Goal: Task Accomplishment & Management: Complete application form

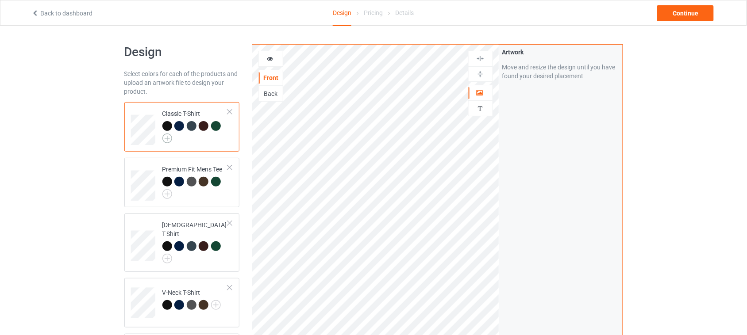
click at [166, 139] on img at bounding box center [167, 139] width 10 height 10
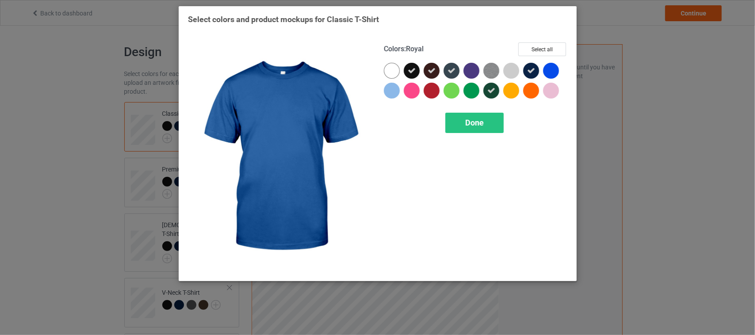
click at [637, 116] on div "Select colors and product mockups for Classic T-Shirt Colors : Royal Select all…" at bounding box center [377, 167] width 755 height 335
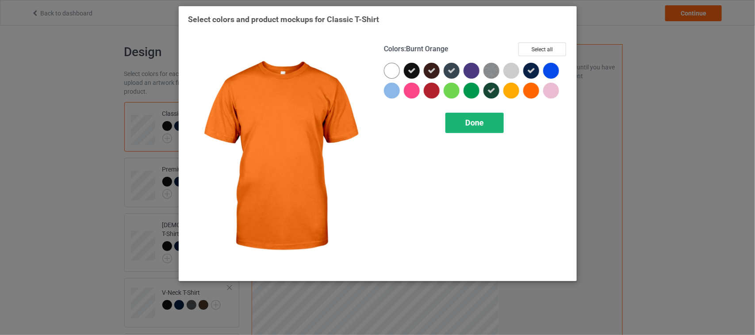
click at [476, 124] on span "Done" at bounding box center [474, 122] width 19 height 9
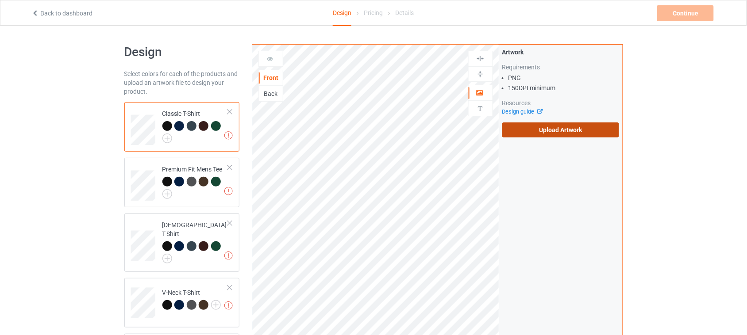
click at [562, 128] on label "Upload Artwork" at bounding box center [560, 130] width 117 height 15
click at [0, 0] on input "Upload Artwork" at bounding box center [0, 0] width 0 height 0
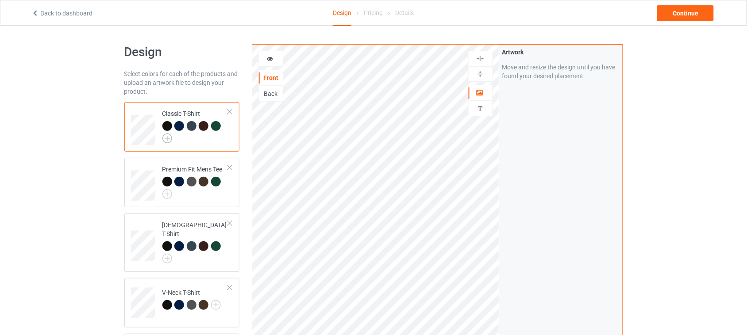
click at [166, 136] on img at bounding box center [167, 139] width 10 height 10
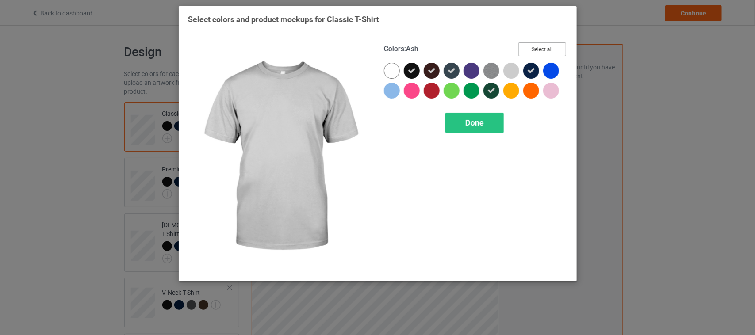
click at [538, 47] on button "Select all" at bounding box center [542, 49] width 48 height 14
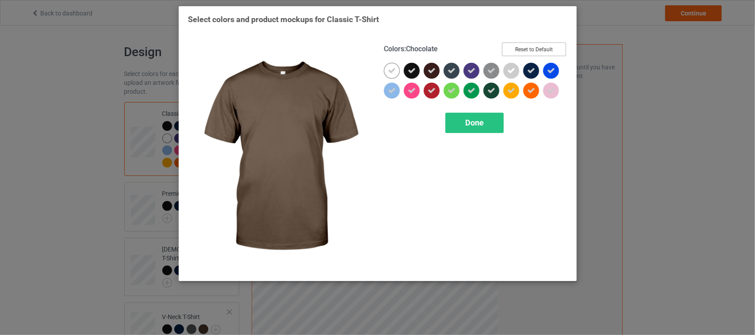
click at [540, 48] on button "Reset to Default" at bounding box center [534, 49] width 64 height 14
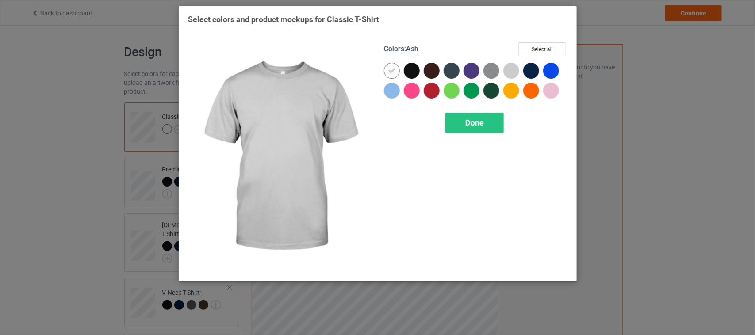
click at [514, 69] on div at bounding box center [511, 71] width 16 height 16
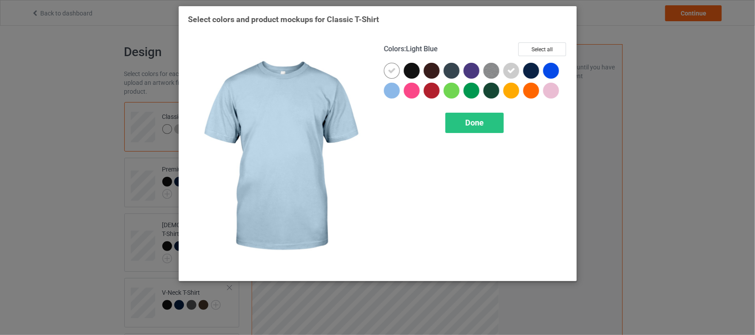
click at [390, 91] on div at bounding box center [392, 91] width 16 height 16
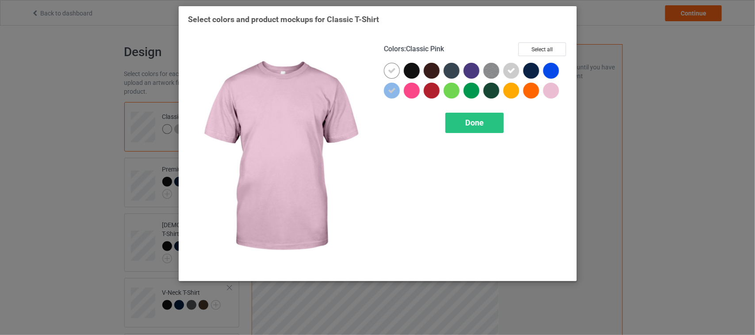
click at [552, 91] on div at bounding box center [551, 91] width 16 height 16
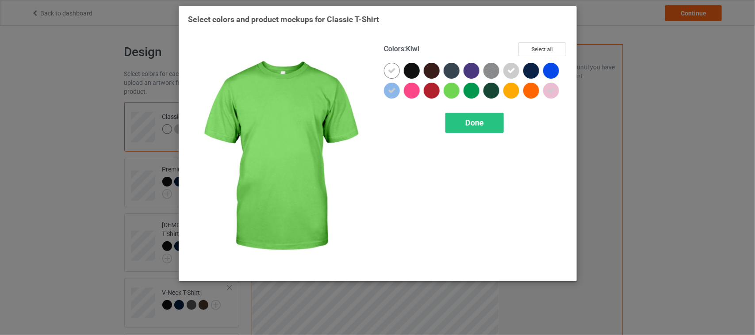
click at [453, 92] on div at bounding box center [452, 91] width 16 height 16
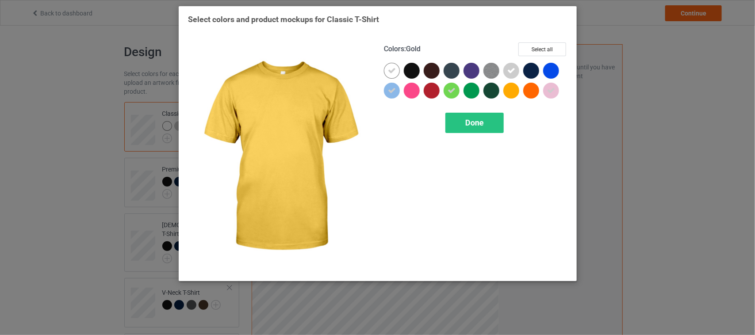
click at [510, 94] on div at bounding box center [511, 91] width 16 height 16
click at [487, 119] on div "Done" at bounding box center [474, 123] width 58 height 20
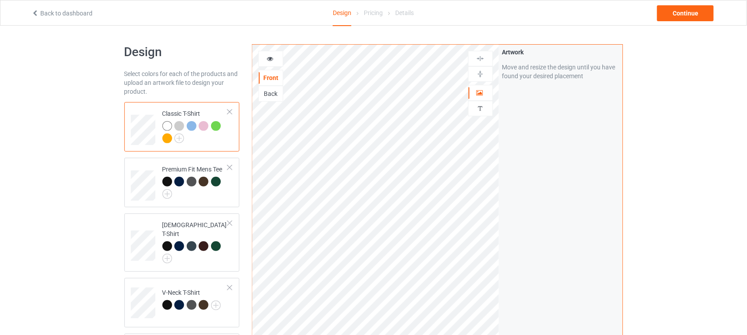
click at [178, 125] on div at bounding box center [179, 126] width 10 height 10
click at [191, 127] on div at bounding box center [192, 126] width 10 height 10
click at [203, 126] on div at bounding box center [204, 126] width 10 height 10
click at [219, 128] on div at bounding box center [216, 126] width 10 height 10
click at [165, 138] on div at bounding box center [167, 139] width 10 height 10
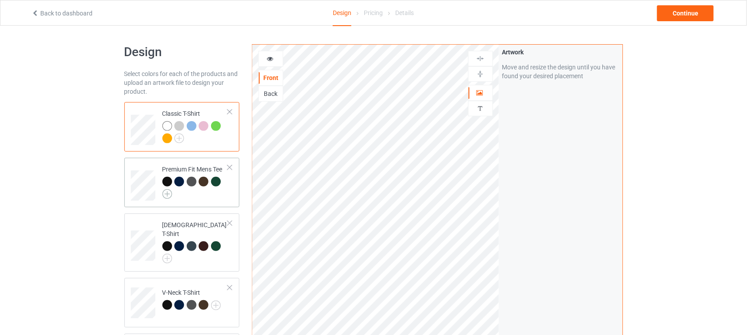
click at [167, 192] on img at bounding box center [167, 194] width 10 height 10
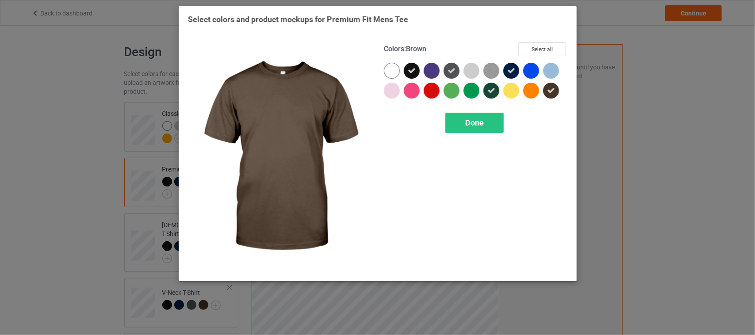
click at [550, 93] on icon at bounding box center [551, 91] width 8 height 8
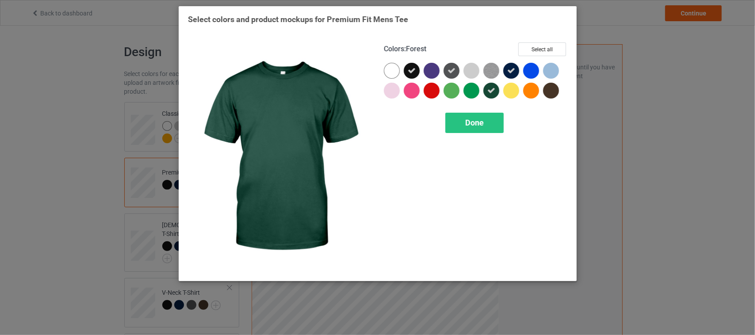
click at [494, 89] on icon at bounding box center [491, 91] width 8 height 8
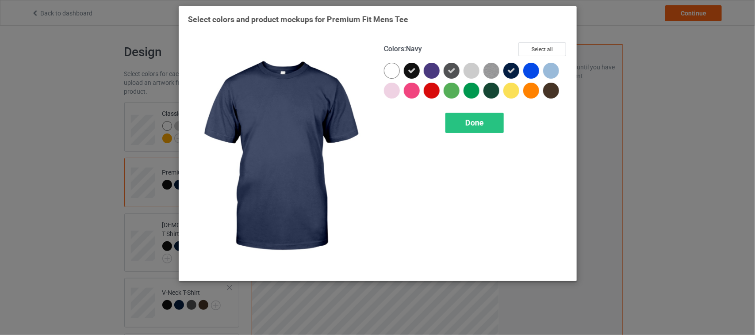
click at [514, 69] on icon at bounding box center [511, 71] width 8 height 8
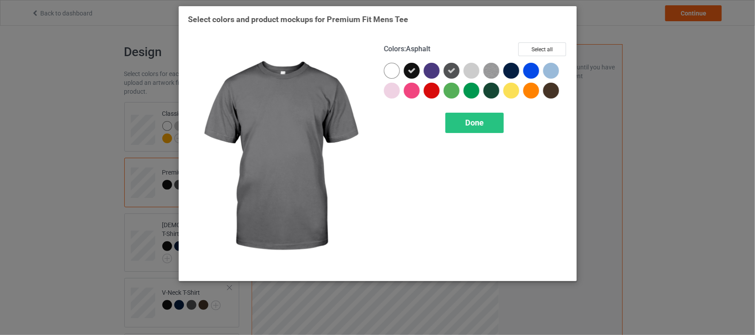
click at [456, 69] on div at bounding box center [452, 71] width 16 height 16
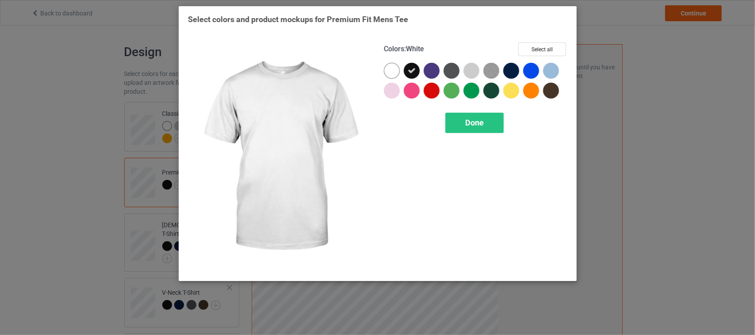
click at [390, 69] on div at bounding box center [392, 71] width 16 height 16
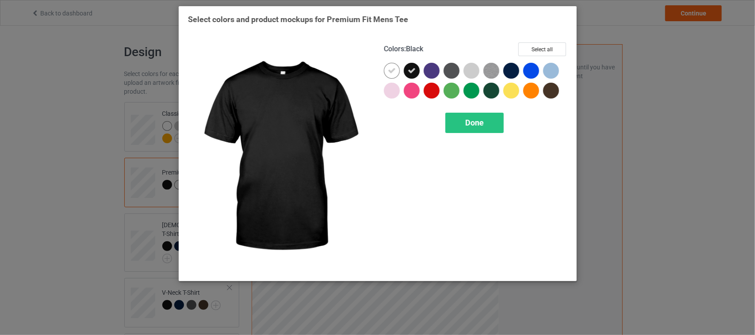
click at [414, 69] on icon at bounding box center [412, 71] width 8 height 8
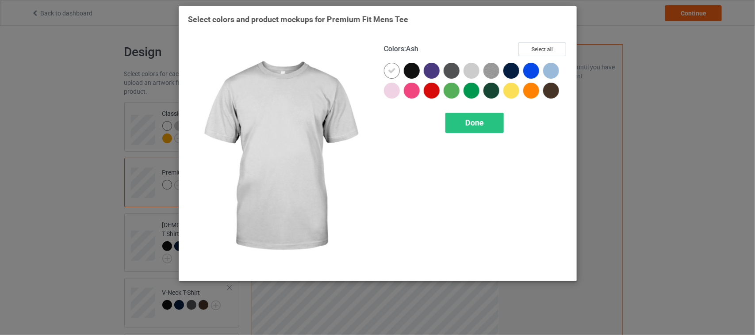
click at [474, 70] on div at bounding box center [472, 71] width 16 height 16
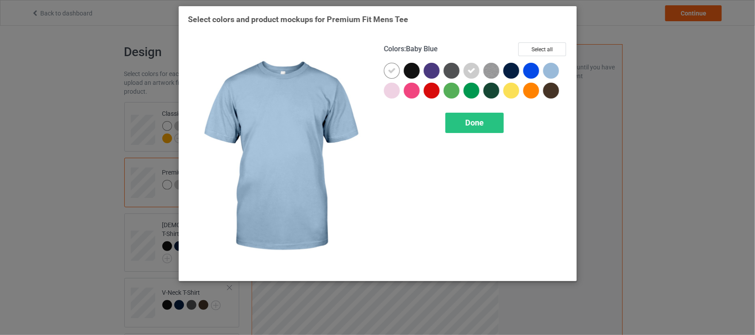
click at [552, 69] on div at bounding box center [551, 71] width 16 height 16
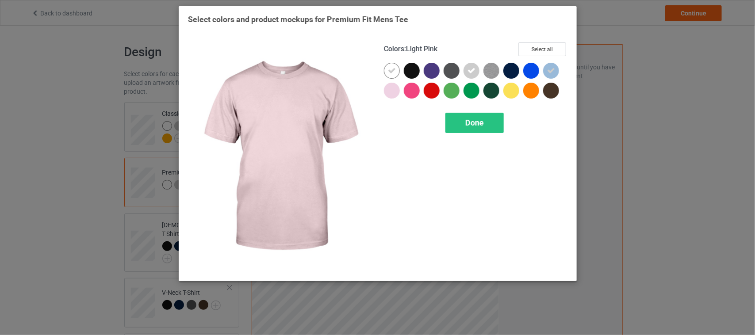
click at [395, 89] on div at bounding box center [392, 91] width 16 height 16
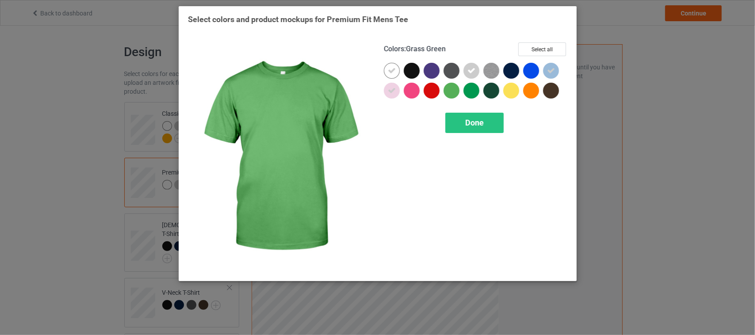
click at [453, 91] on div at bounding box center [452, 91] width 16 height 16
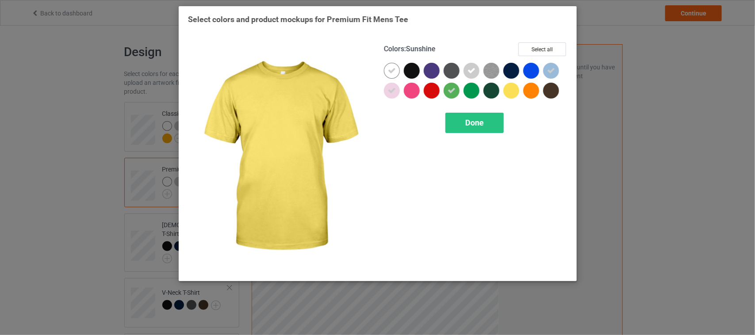
click at [509, 91] on div at bounding box center [511, 91] width 16 height 16
click at [481, 117] on div "Done" at bounding box center [474, 123] width 58 height 20
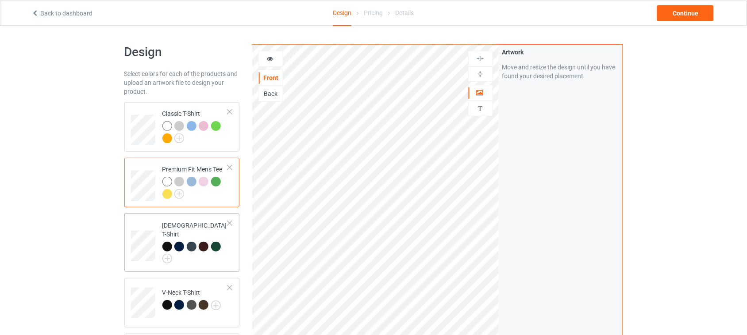
click at [213, 252] on div at bounding box center [195, 253] width 66 height 22
click at [170, 254] on img at bounding box center [167, 259] width 10 height 10
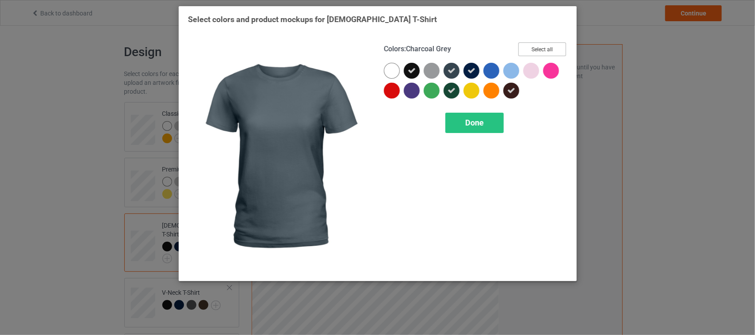
click at [544, 48] on button "Select all" at bounding box center [542, 49] width 48 height 14
click at [544, 48] on button "Reset to Default" at bounding box center [534, 49] width 64 height 14
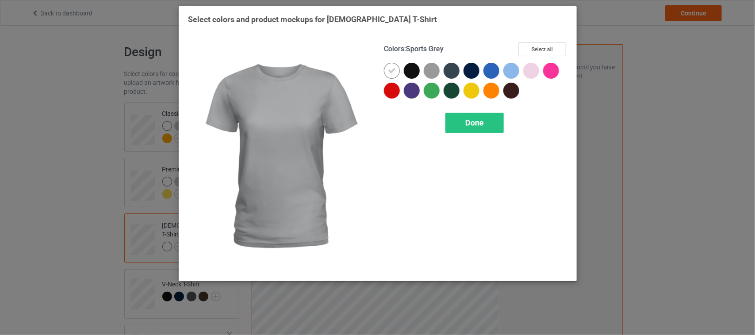
click at [431, 72] on div at bounding box center [432, 71] width 16 height 16
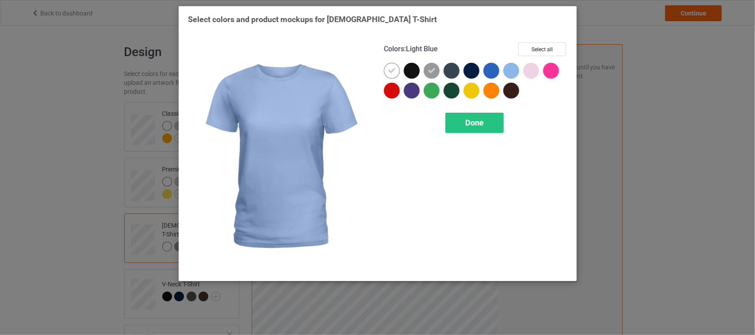
click at [511, 71] on div at bounding box center [511, 71] width 16 height 16
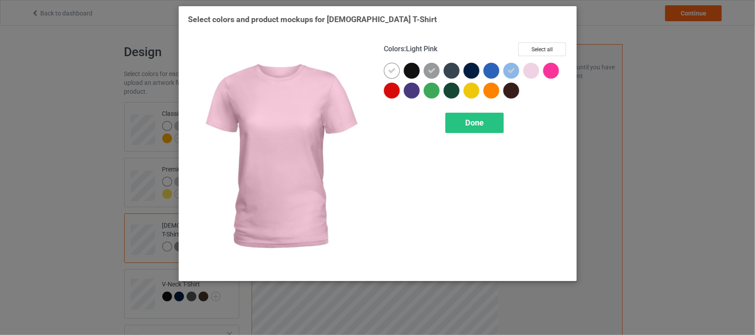
click at [531, 71] on div at bounding box center [531, 71] width 16 height 16
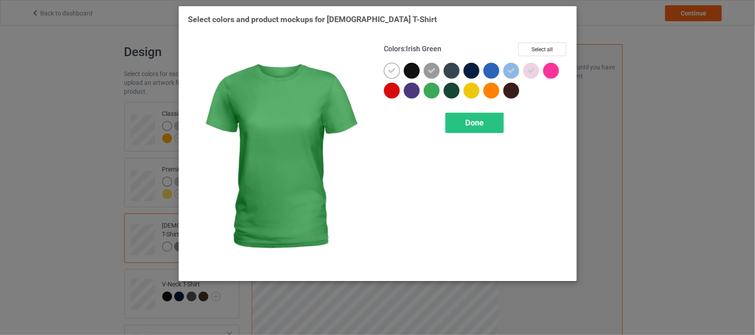
click at [432, 92] on div at bounding box center [432, 91] width 16 height 16
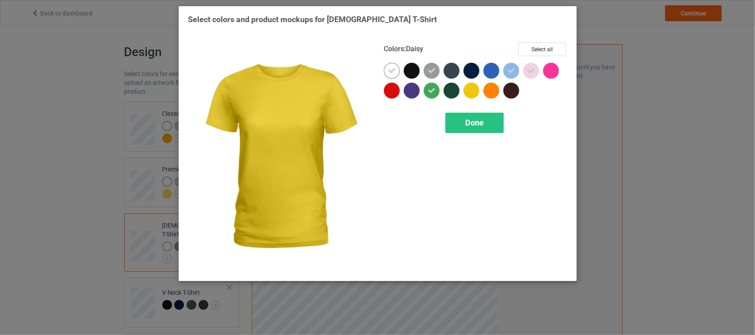
click at [470, 92] on div at bounding box center [472, 91] width 16 height 16
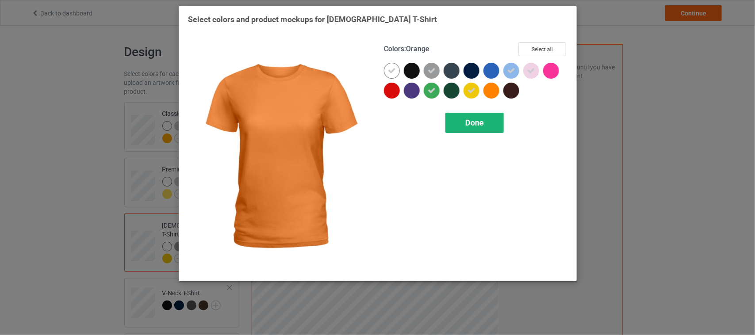
click at [478, 123] on span "Done" at bounding box center [474, 122] width 19 height 9
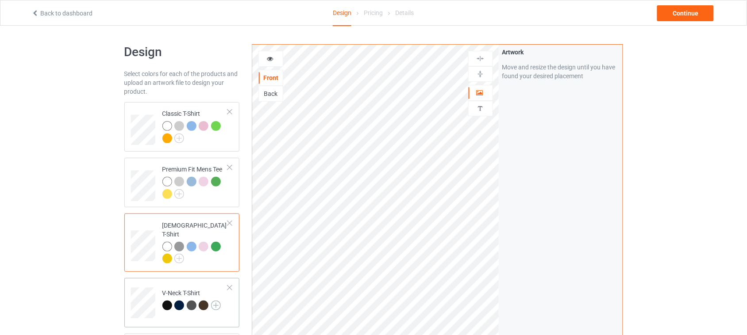
click at [216, 301] on img at bounding box center [216, 306] width 10 height 10
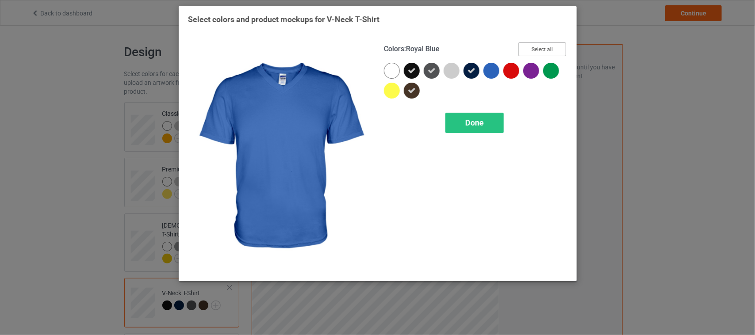
click at [539, 44] on button "Select all" at bounding box center [542, 49] width 48 height 14
click at [543, 45] on button "Reset to Default" at bounding box center [534, 49] width 64 height 14
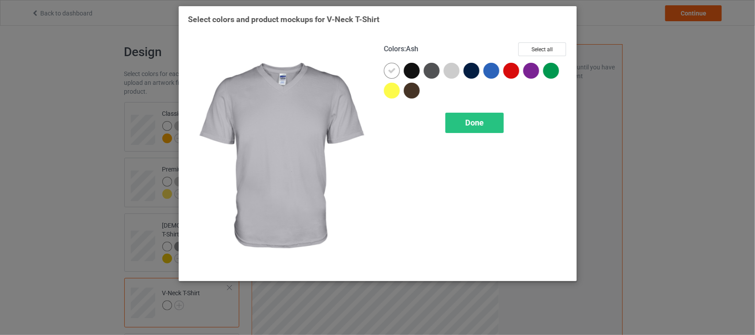
click at [451, 72] on div at bounding box center [452, 71] width 16 height 16
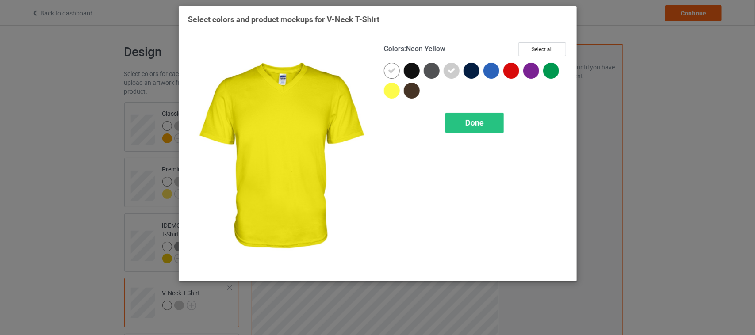
click at [394, 91] on div at bounding box center [392, 91] width 16 height 16
click at [464, 123] on div "Done" at bounding box center [474, 123] width 58 height 20
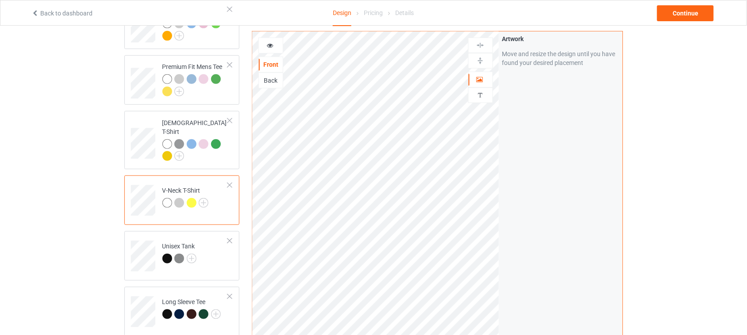
scroll to position [111, 0]
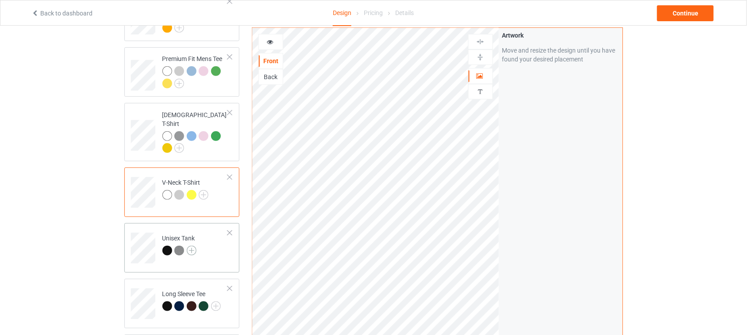
click at [189, 246] on img at bounding box center [192, 251] width 10 height 10
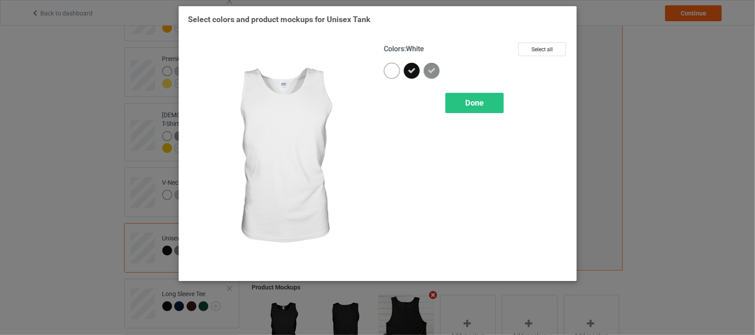
click at [390, 69] on div at bounding box center [392, 71] width 16 height 16
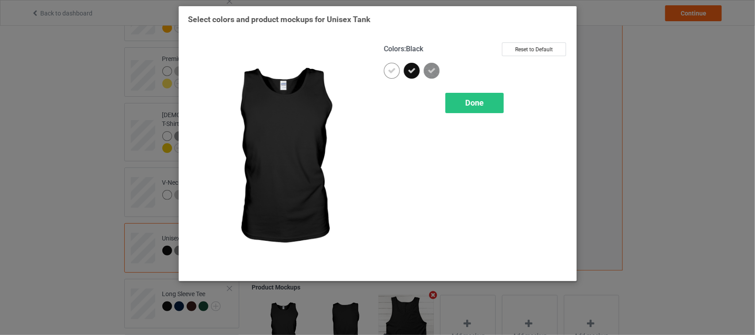
click at [418, 72] on div at bounding box center [412, 71] width 16 height 16
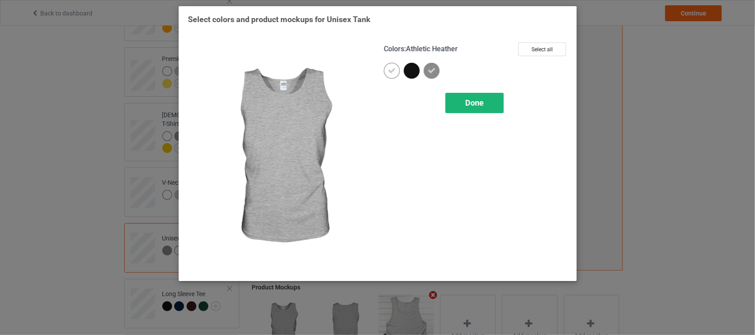
click at [485, 103] on div "Done" at bounding box center [474, 103] width 58 height 20
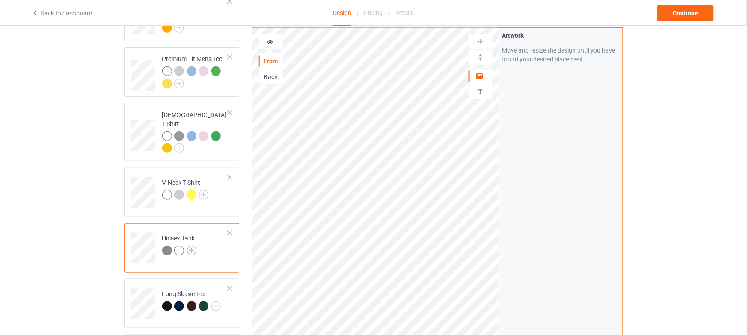
click at [191, 246] on img at bounding box center [192, 251] width 10 height 10
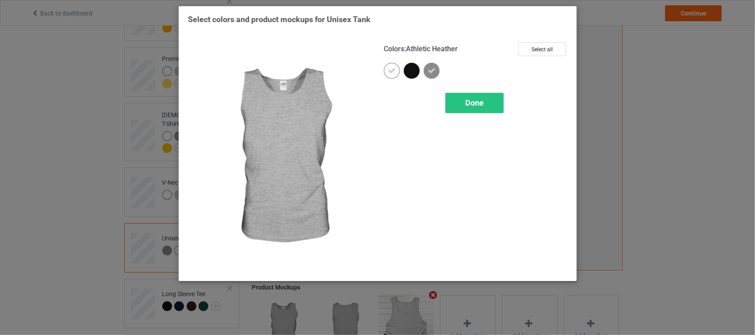
click at [433, 73] on icon at bounding box center [432, 71] width 8 height 8
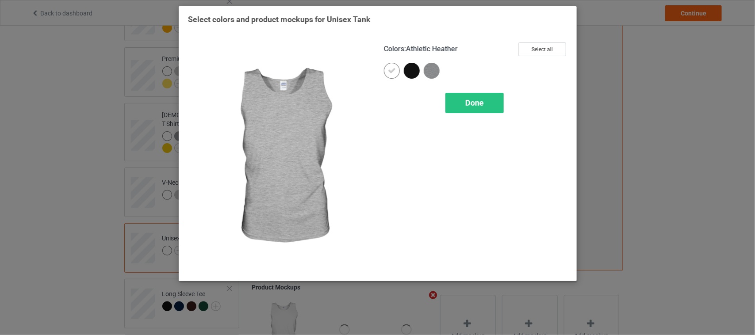
click at [433, 73] on img at bounding box center [432, 71] width 16 height 16
click at [481, 100] on span "Done" at bounding box center [474, 102] width 19 height 9
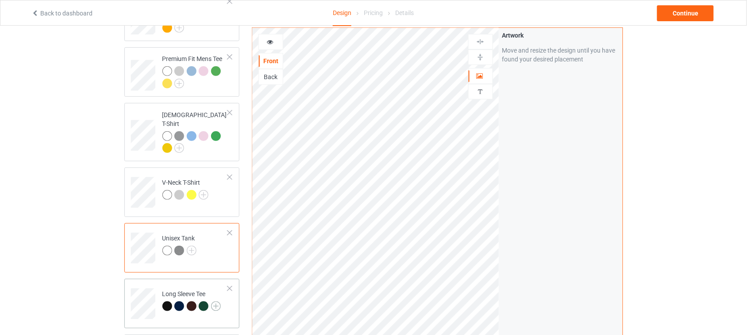
click at [219, 302] on img at bounding box center [216, 307] width 10 height 10
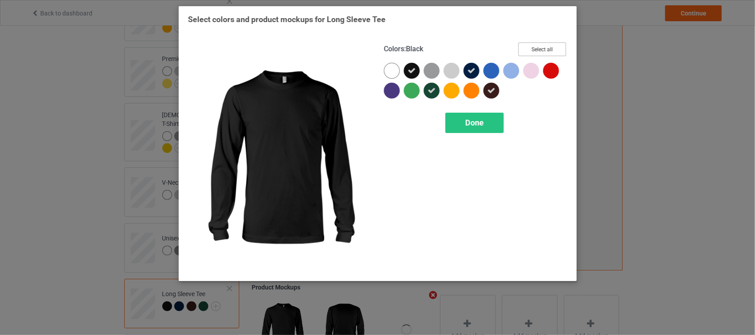
click at [537, 47] on button "Select all" at bounding box center [542, 49] width 48 height 14
click at [546, 47] on button "Reset to Default" at bounding box center [534, 49] width 64 height 14
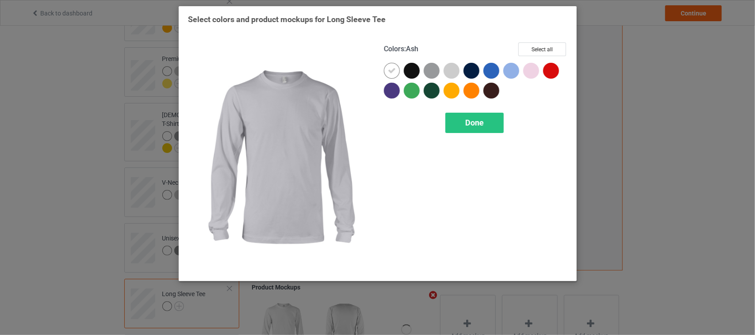
click at [454, 69] on div at bounding box center [452, 71] width 16 height 16
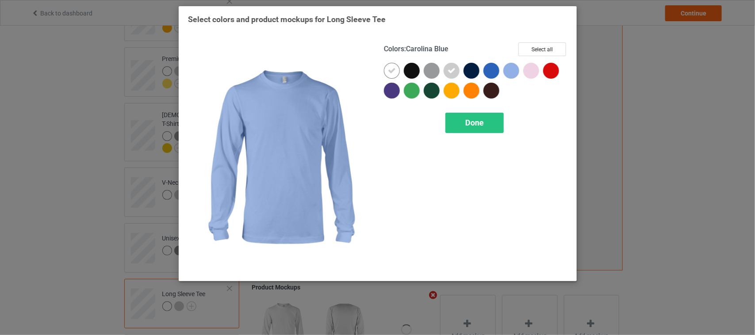
click at [513, 69] on div at bounding box center [511, 71] width 16 height 16
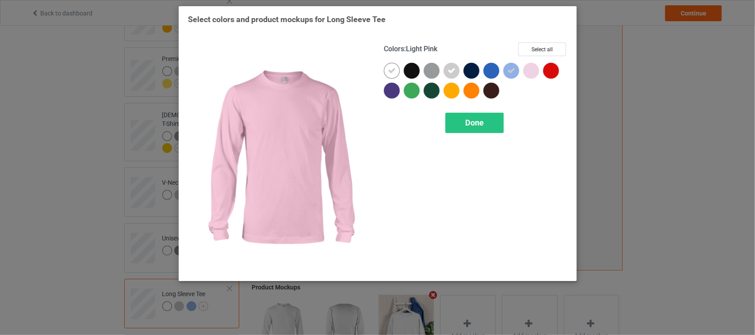
click at [531, 69] on div at bounding box center [531, 71] width 16 height 16
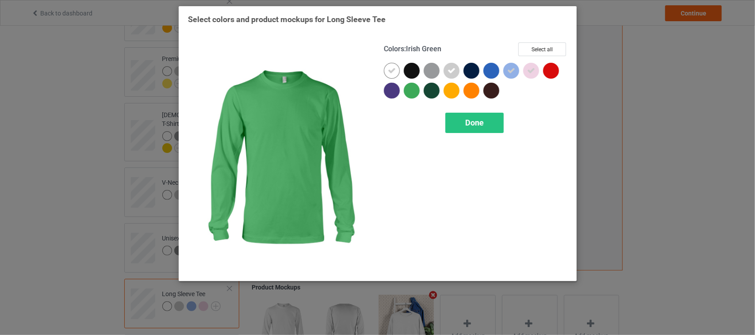
click at [414, 91] on div at bounding box center [412, 91] width 16 height 16
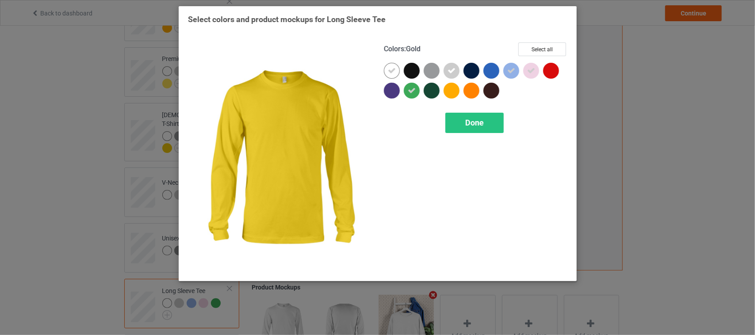
click at [453, 91] on div at bounding box center [452, 91] width 16 height 16
click at [477, 123] on span "Done" at bounding box center [474, 122] width 19 height 9
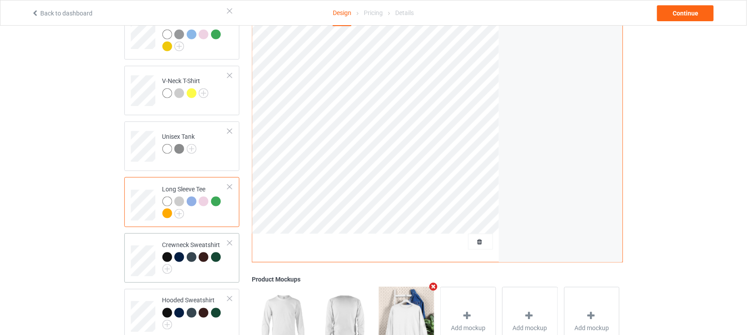
scroll to position [221, 0]
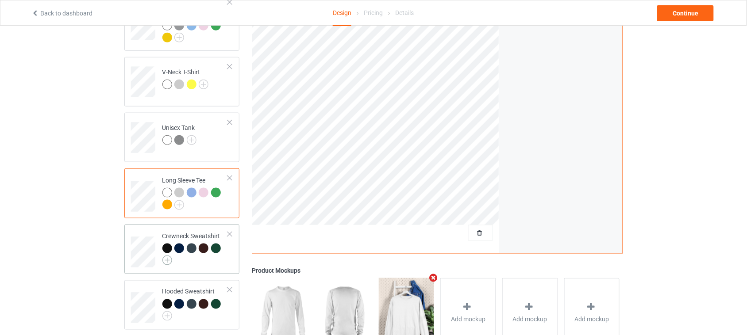
click at [167, 256] on img at bounding box center [167, 261] width 10 height 10
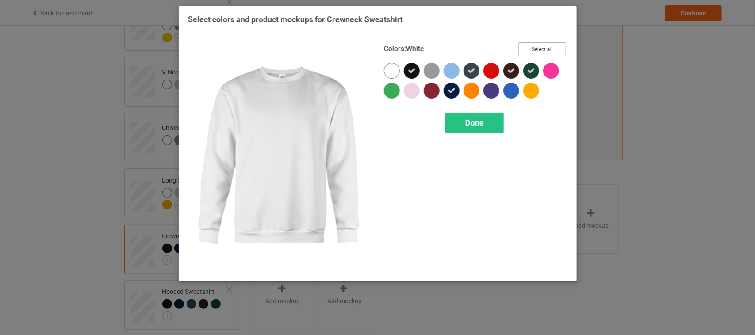
click at [543, 47] on button "Select all" at bounding box center [542, 49] width 48 height 14
click at [543, 47] on button "Reset to Default" at bounding box center [534, 49] width 64 height 14
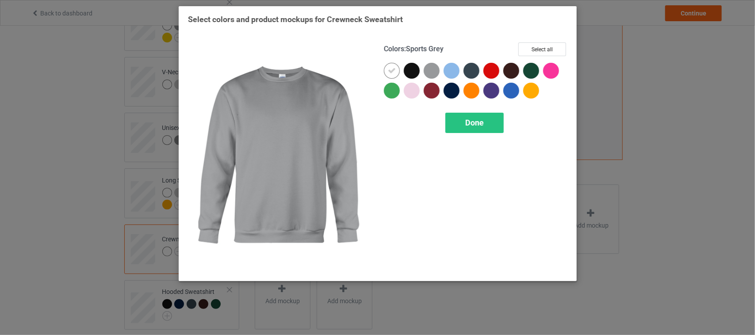
click at [430, 68] on div at bounding box center [432, 71] width 16 height 16
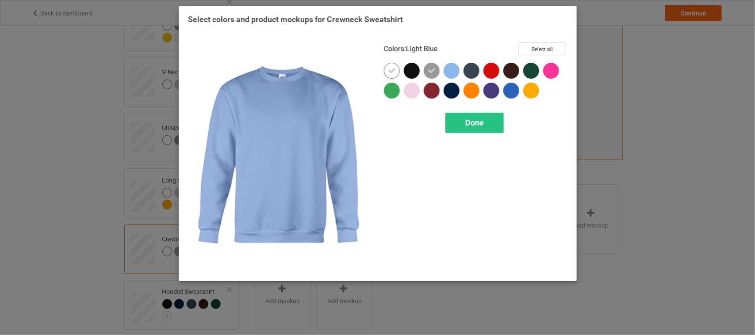
click at [451, 68] on div at bounding box center [452, 71] width 16 height 16
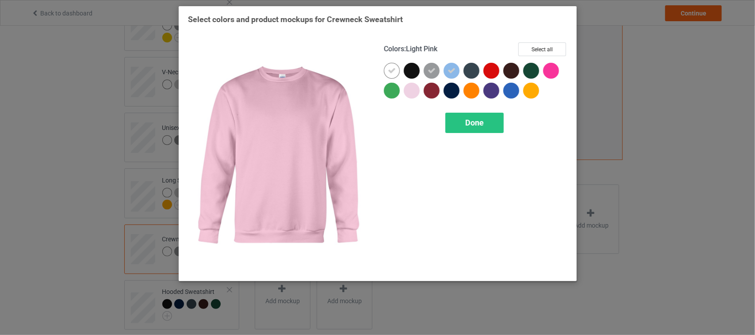
click at [411, 89] on div at bounding box center [412, 91] width 16 height 16
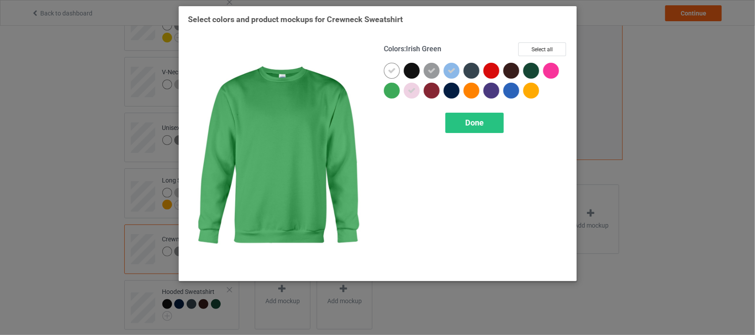
click at [392, 90] on div at bounding box center [392, 91] width 16 height 16
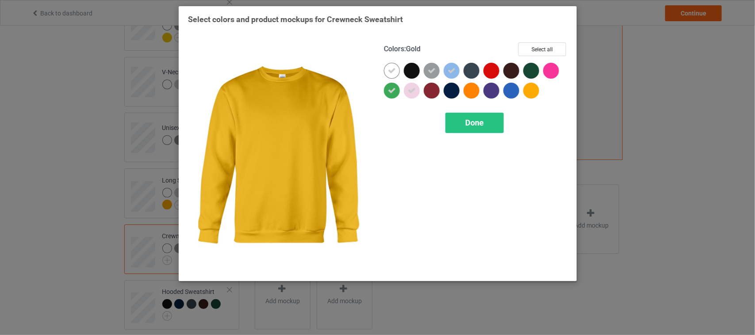
click at [533, 89] on div at bounding box center [531, 91] width 16 height 16
click at [472, 124] on span "Done" at bounding box center [474, 122] width 19 height 9
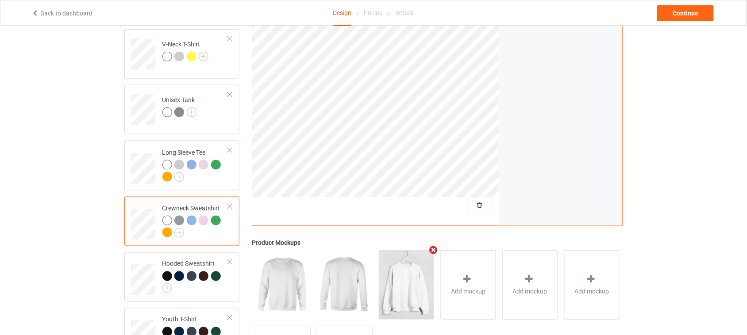
scroll to position [276, 0]
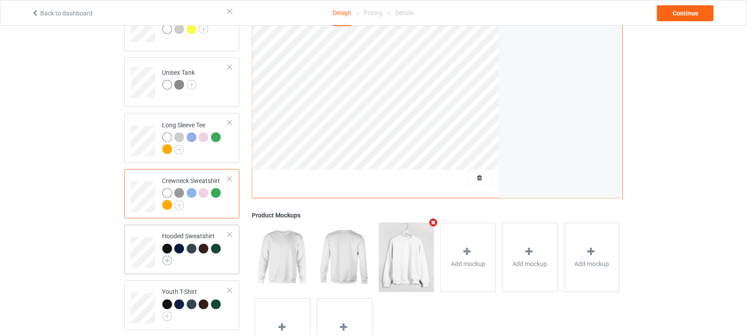
click at [166, 256] on img at bounding box center [167, 261] width 10 height 10
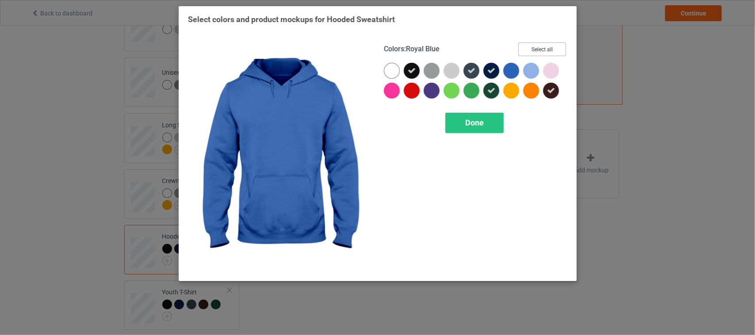
click at [543, 48] on button "Select all" at bounding box center [542, 49] width 48 height 14
click at [551, 49] on button "Reset to Default" at bounding box center [534, 49] width 64 height 14
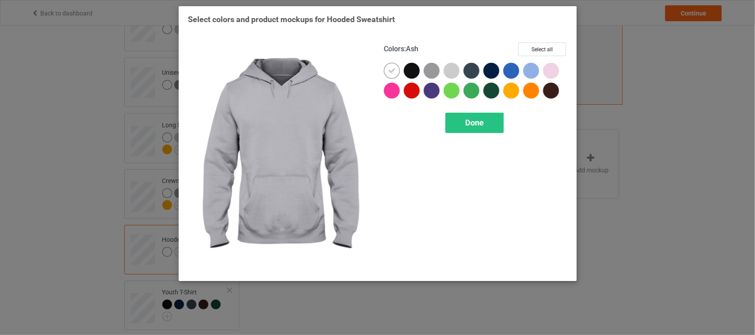
click at [449, 70] on div at bounding box center [452, 71] width 16 height 16
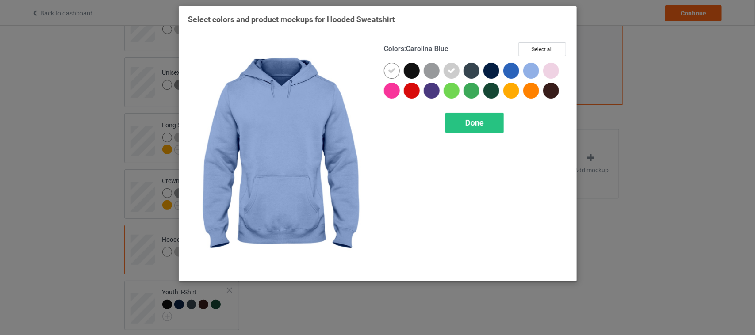
click at [531, 74] on div at bounding box center [531, 71] width 16 height 16
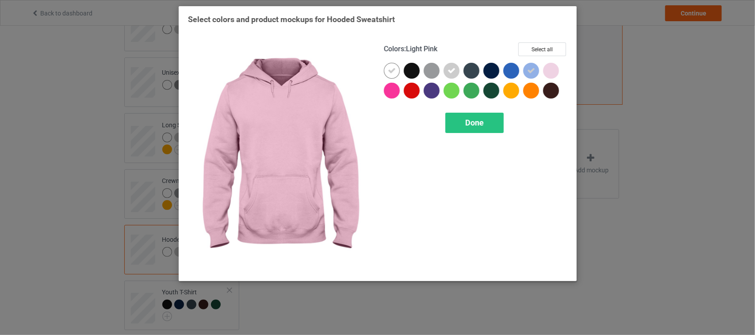
click at [552, 72] on div at bounding box center [551, 71] width 16 height 16
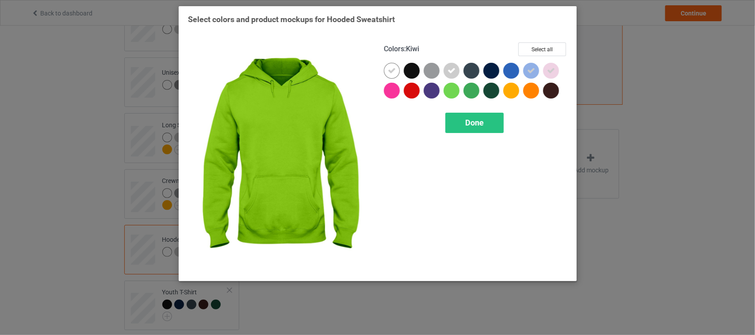
click at [449, 93] on div at bounding box center [452, 91] width 16 height 16
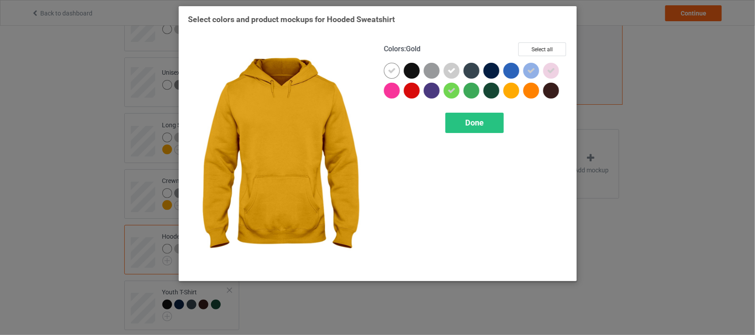
click at [509, 92] on div at bounding box center [511, 91] width 16 height 16
click at [477, 127] on span "Done" at bounding box center [474, 122] width 19 height 9
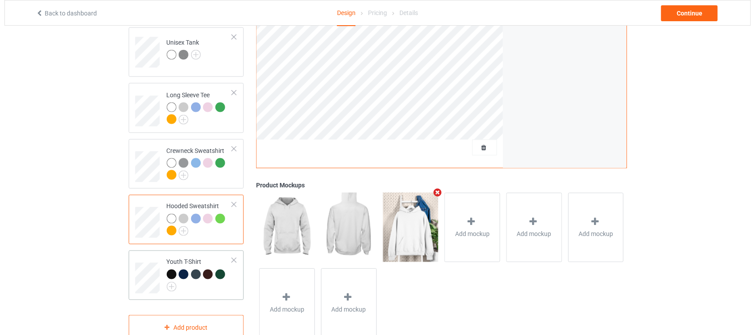
scroll to position [323, 0]
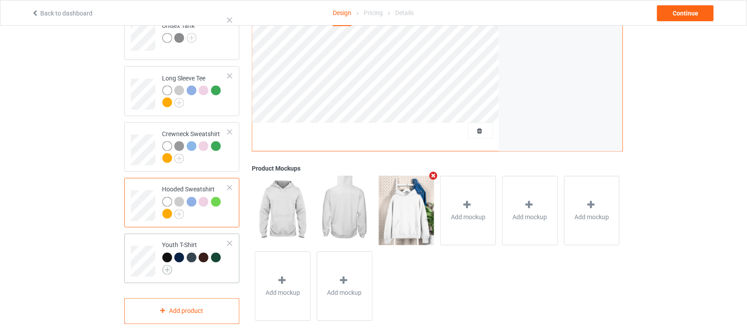
click at [167, 265] on img at bounding box center [167, 270] width 10 height 10
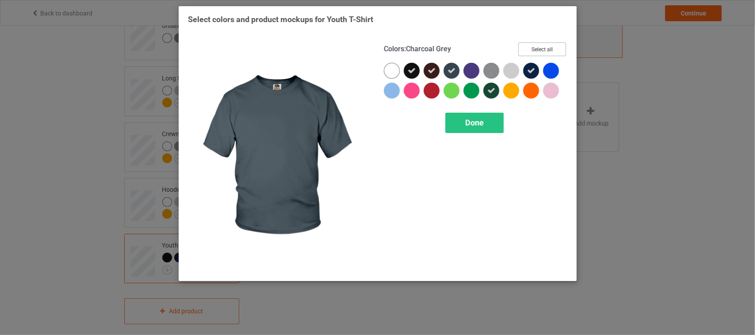
click at [543, 47] on button "Select all" at bounding box center [542, 49] width 48 height 14
click at [545, 47] on button "Reset to Default" at bounding box center [534, 49] width 64 height 14
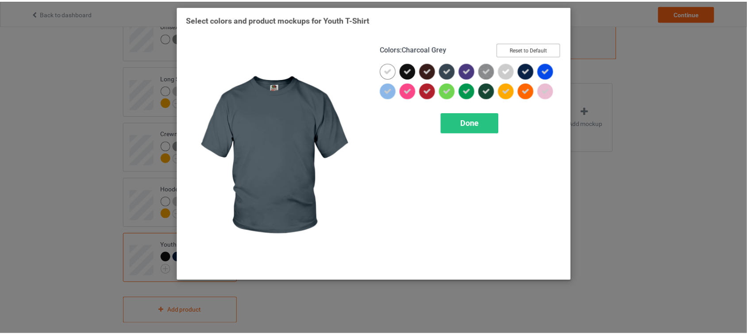
scroll to position [323, 0]
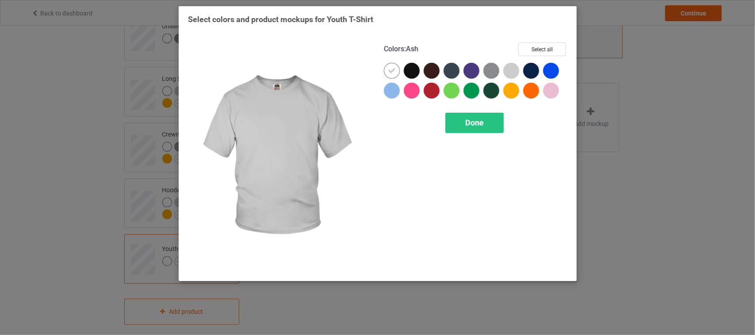
click at [509, 69] on div at bounding box center [511, 71] width 16 height 16
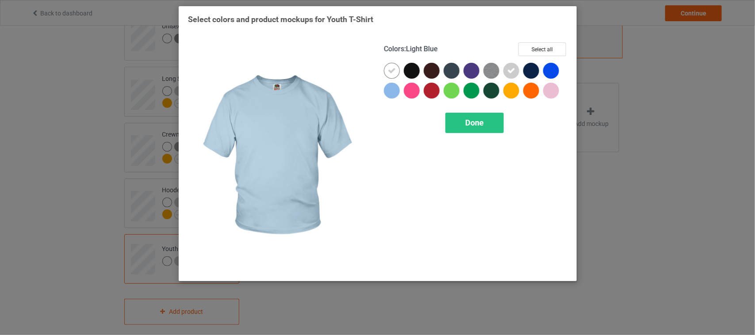
click at [386, 88] on div at bounding box center [392, 91] width 16 height 16
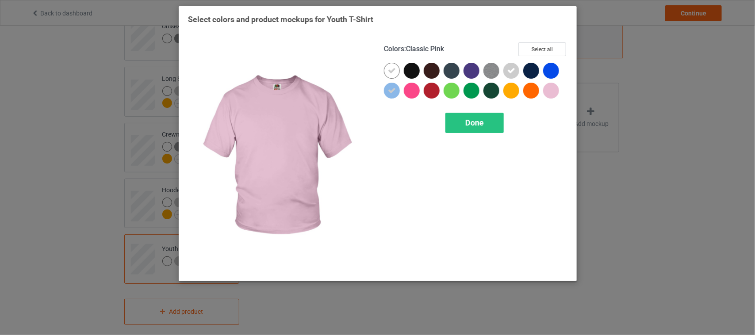
click at [551, 89] on div at bounding box center [551, 91] width 16 height 16
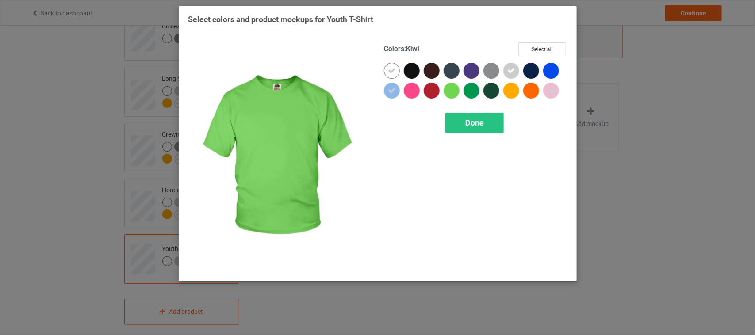
click at [449, 92] on div at bounding box center [452, 91] width 16 height 16
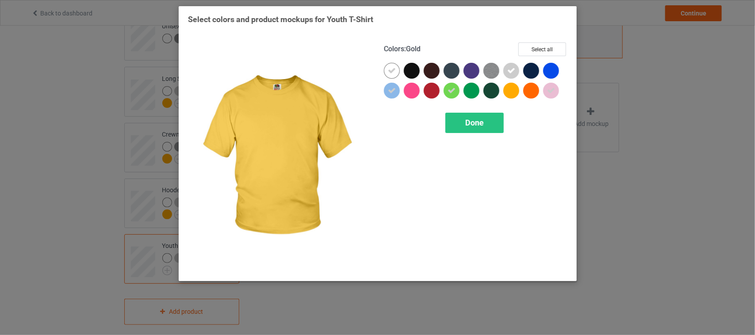
click at [511, 92] on div at bounding box center [511, 91] width 16 height 16
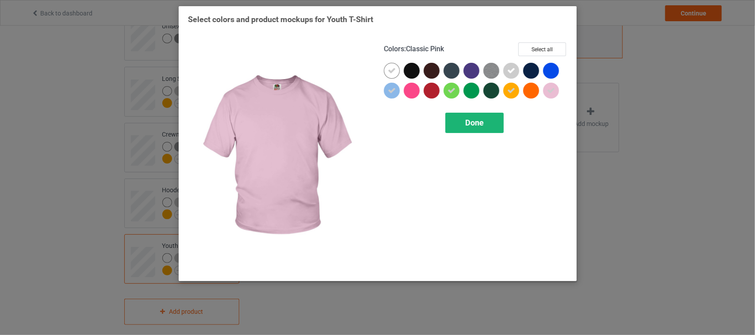
click at [480, 125] on span "Done" at bounding box center [474, 122] width 19 height 9
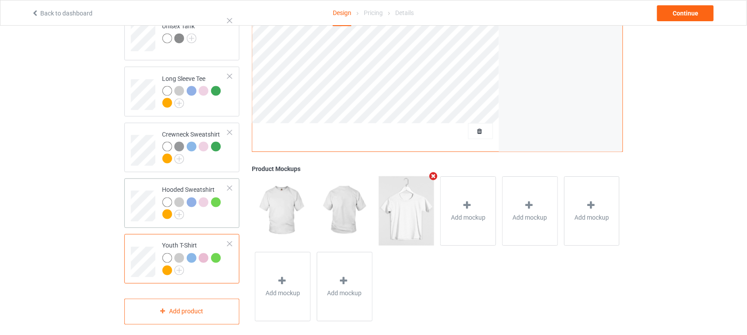
click at [213, 213] on div at bounding box center [195, 210] width 66 height 24
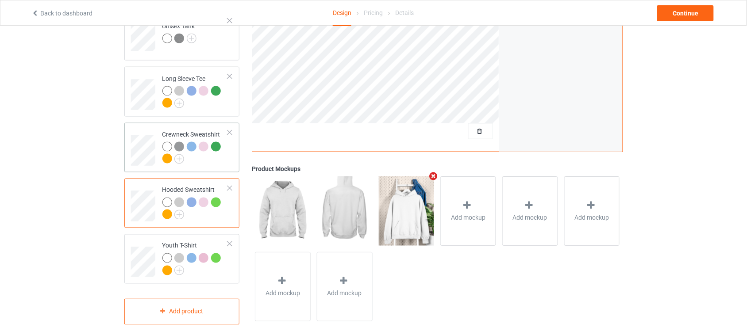
click at [211, 156] on div at bounding box center [195, 154] width 66 height 24
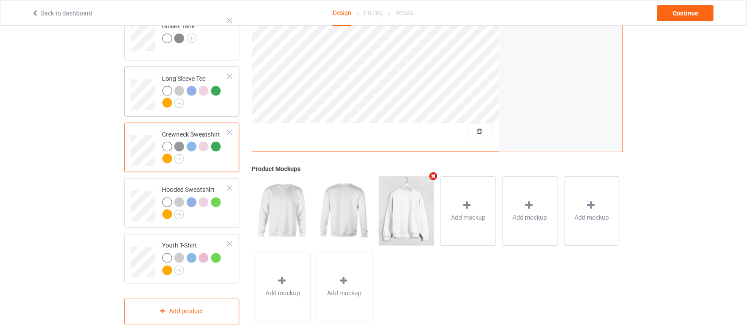
click at [216, 102] on div at bounding box center [195, 98] width 66 height 24
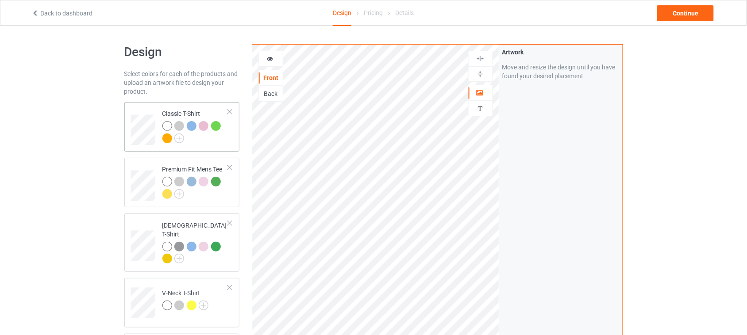
click at [224, 144] on div at bounding box center [195, 133] width 66 height 24
click at [273, 55] on icon at bounding box center [270, 57] width 8 height 6
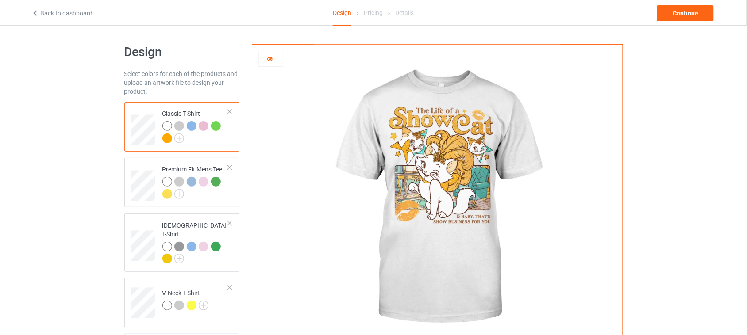
click at [178, 125] on div at bounding box center [179, 126] width 10 height 10
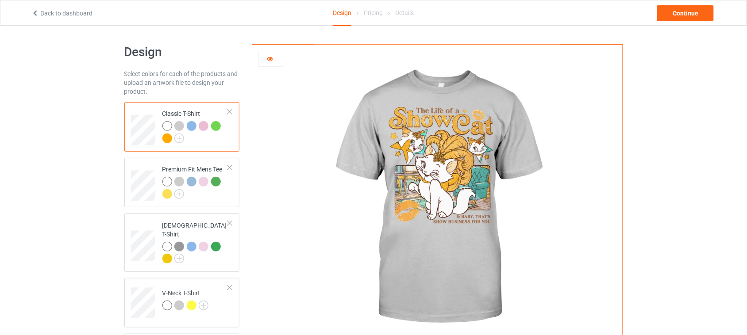
click at [193, 125] on div at bounding box center [192, 126] width 10 height 10
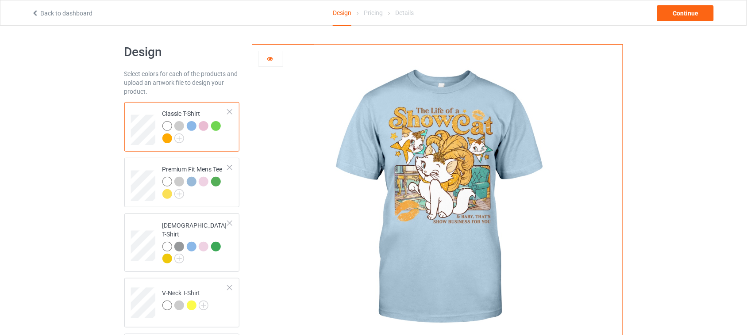
click at [217, 127] on div at bounding box center [216, 126] width 10 height 10
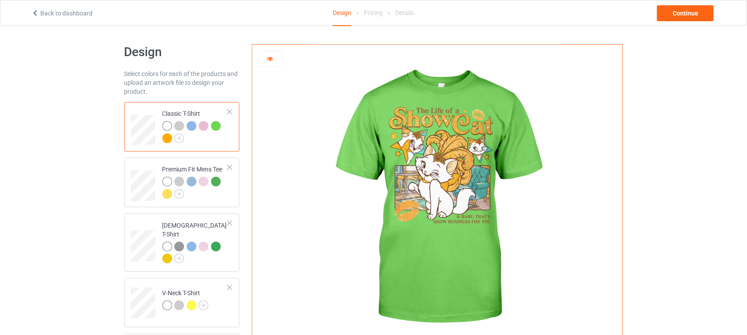
click at [168, 137] on div at bounding box center [167, 139] width 10 height 10
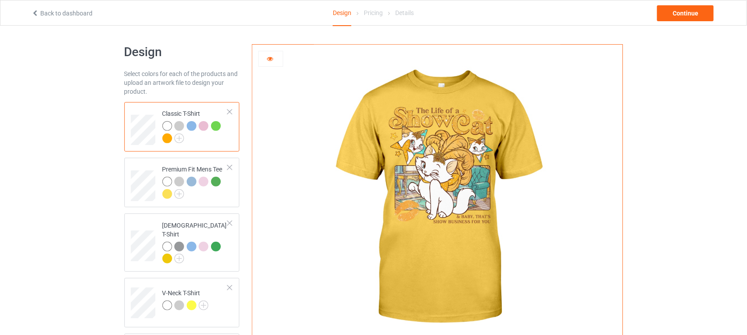
click at [167, 125] on div at bounding box center [167, 126] width 10 height 10
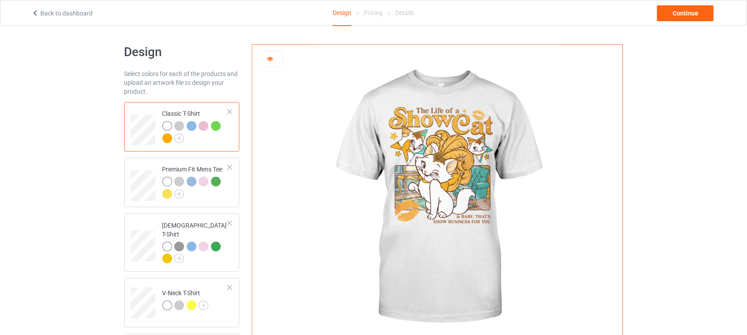
click at [271, 61] on icon at bounding box center [270, 57] width 8 height 6
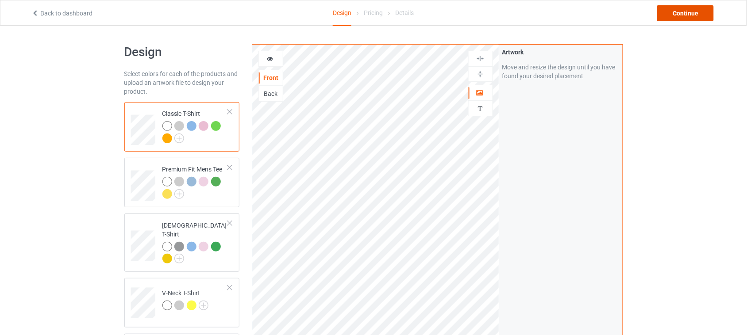
click at [693, 14] on div "Continue" at bounding box center [685, 13] width 57 height 16
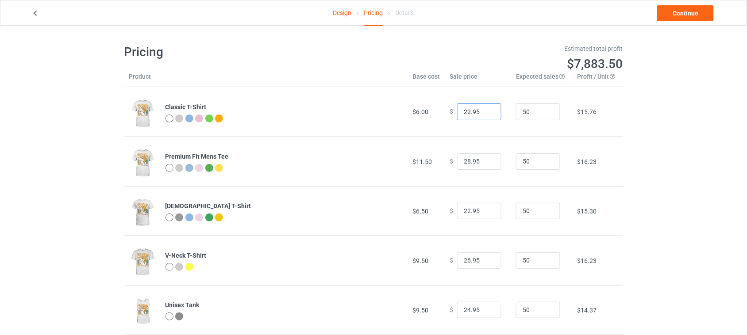
click at [465, 111] on input "22.95" at bounding box center [479, 112] width 44 height 17
type input "26.95"
click at [464, 160] on input "28.95" at bounding box center [479, 161] width 44 height 17
drag, startPoint x: 465, startPoint y: 161, endPoint x: 453, endPoint y: 161, distance: 12.8
click at [457, 161] on input "28.95" at bounding box center [479, 161] width 44 height 17
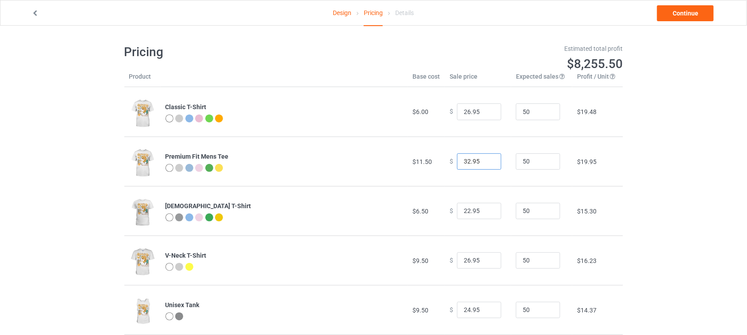
type input "32.95"
click at [463, 210] on input "22.95" at bounding box center [479, 211] width 44 height 17
type input "27.95"
drag, startPoint x: 465, startPoint y: 261, endPoint x: 452, endPoint y: 261, distance: 13.3
click at [457, 261] on input "26.95" at bounding box center [479, 261] width 44 height 17
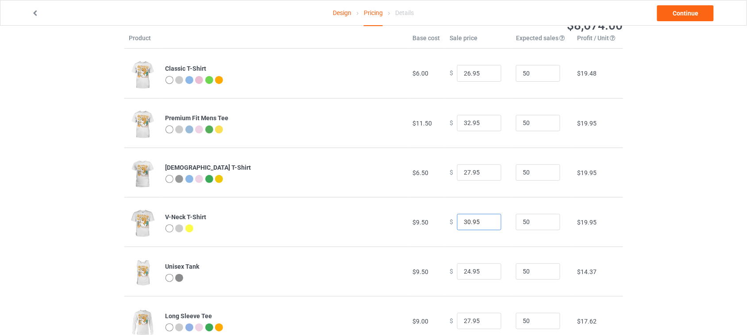
scroll to position [55, 0]
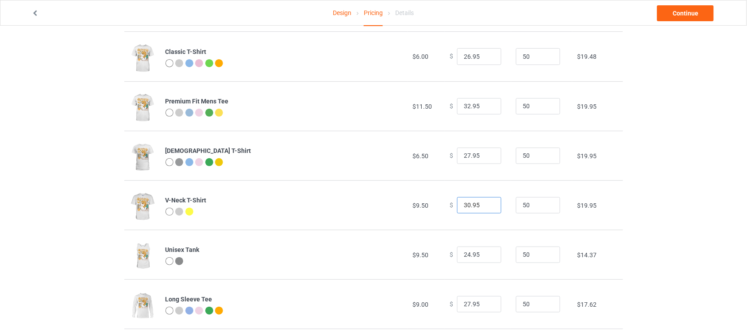
type input "30.95"
drag, startPoint x: 465, startPoint y: 256, endPoint x: 439, endPoint y: 256, distance: 26.1
click at [445, 256] on td "$ 24.95" at bounding box center [478, 255] width 66 height 50
type input "30.95"
drag, startPoint x: 465, startPoint y: 302, endPoint x: 439, endPoint y: 306, distance: 26.3
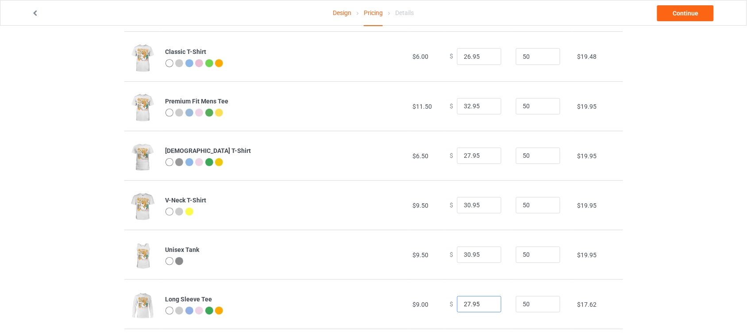
click at [445, 306] on td "$ 27.95" at bounding box center [478, 305] width 66 height 50
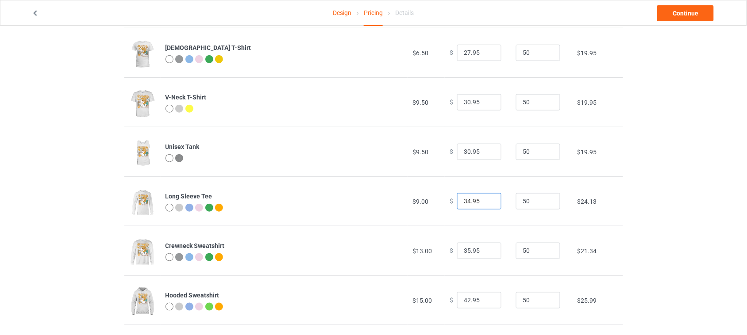
scroll to position [166, 0]
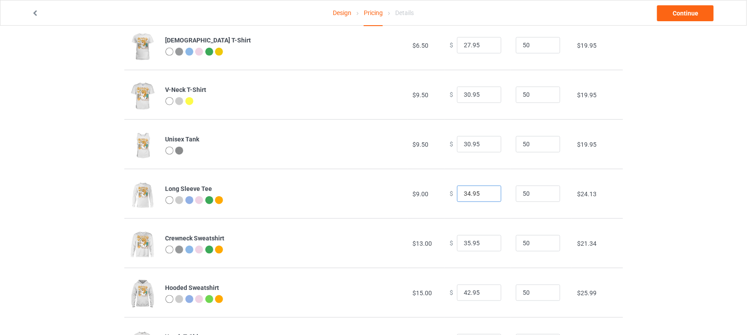
type input "34.95"
click at [463, 243] on input "35.95" at bounding box center [479, 243] width 44 height 17
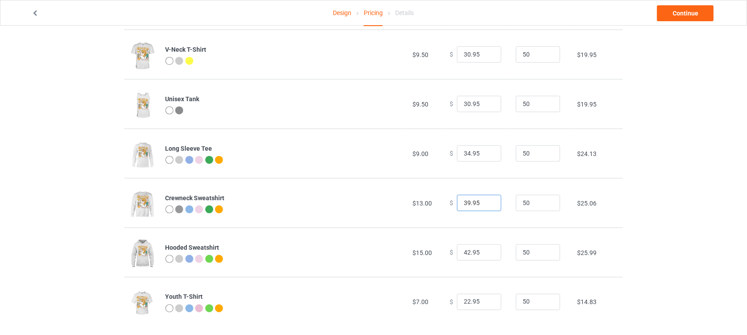
scroll to position [216, 0]
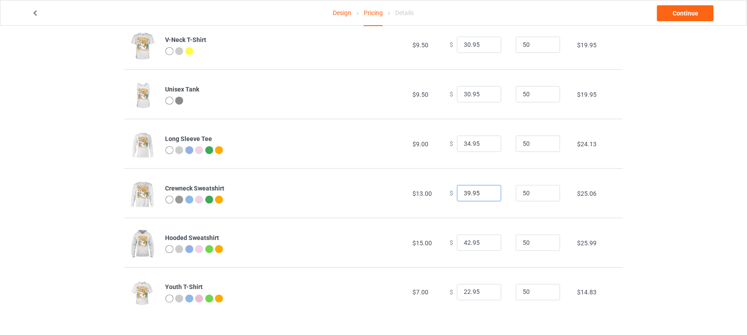
type input "39.95"
click at [462, 242] on input "42.95" at bounding box center [479, 243] width 44 height 17
type input "44.95"
click at [463, 292] on input "22.95" at bounding box center [479, 292] width 44 height 17
type input "25.95"
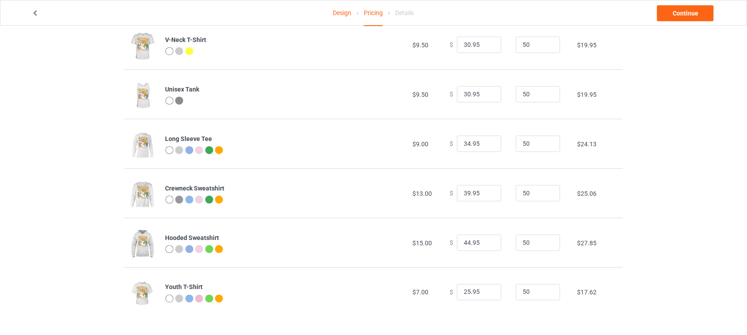
click at [715, 242] on div "Design Pricing Details Continue Pricing Estimated total profit $9,697.00 Produc…" at bounding box center [373, 73] width 747 height 526
click at [691, 15] on link "Continue" at bounding box center [685, 13] width 57 height 16
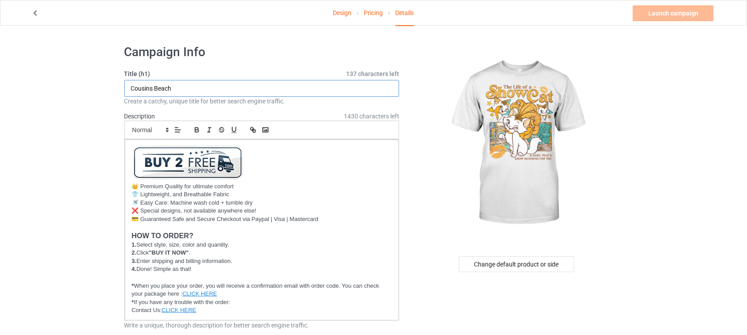
drag, startPoint x: 214, startPoint y: 86, endPoint x: 71, endPoint y: 86, distance: 142.4
drag, startPoint x: 182, startPoint y: 88, endPoint x: 35, endPoint y: 82, distance: 147.0
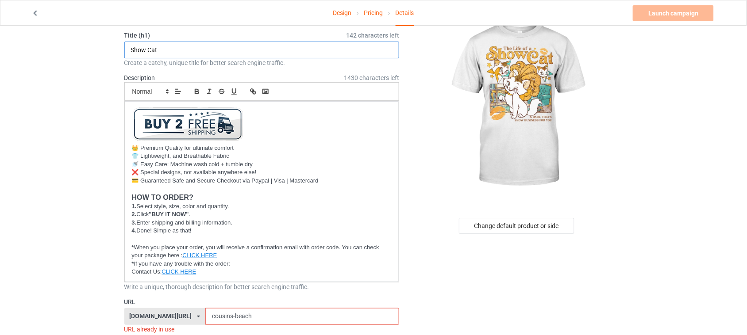
scroll to position [55, 0]
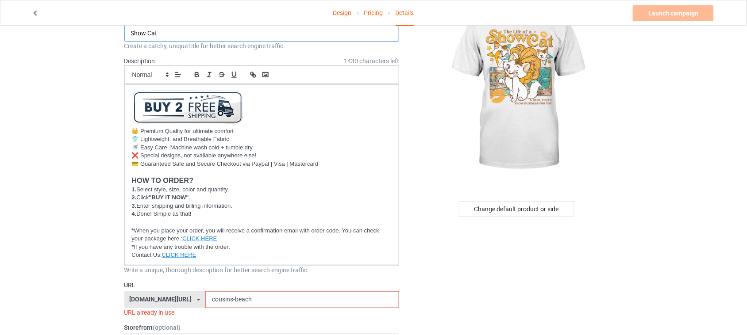
type input "Show Cat"
drag, startPoint x: 253, startPoint y: 301, endPoint x: 175, endPoint y: 299, distance: 78.3
click at [178, 299] on div "[DOMAIN_NAME][URL] [DOMAIN_NAME][URL] [DOMAIN_NAME][URL] 6273c5abfddeea00434baf…" at bounding box center [261, 299] width 275 height 17
paste input "Show Cat"
click at [215, 297] on input "Show Cat" at bounding box center [302, 299] width 194 height 17
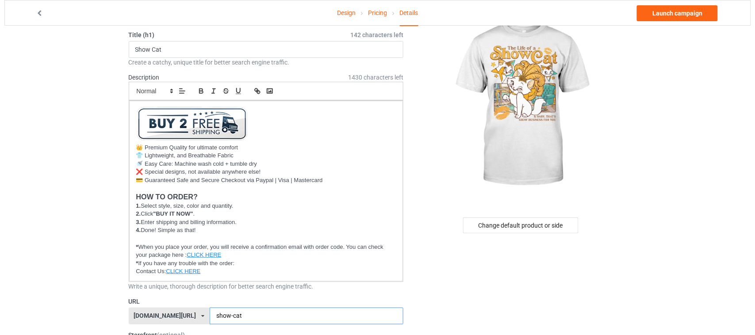
scroll to position [0, 0]
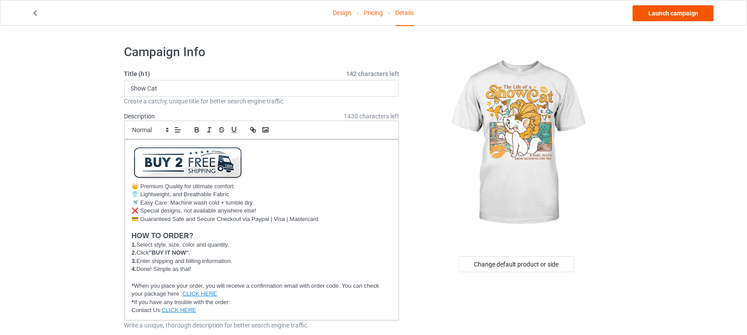
type input "show-cat"
click at [672, 14] on link "Launch campaign" at bounding box center [673, 13] width 81 height 16
